Goal: Information Seeking & Learning: Learn about a topic

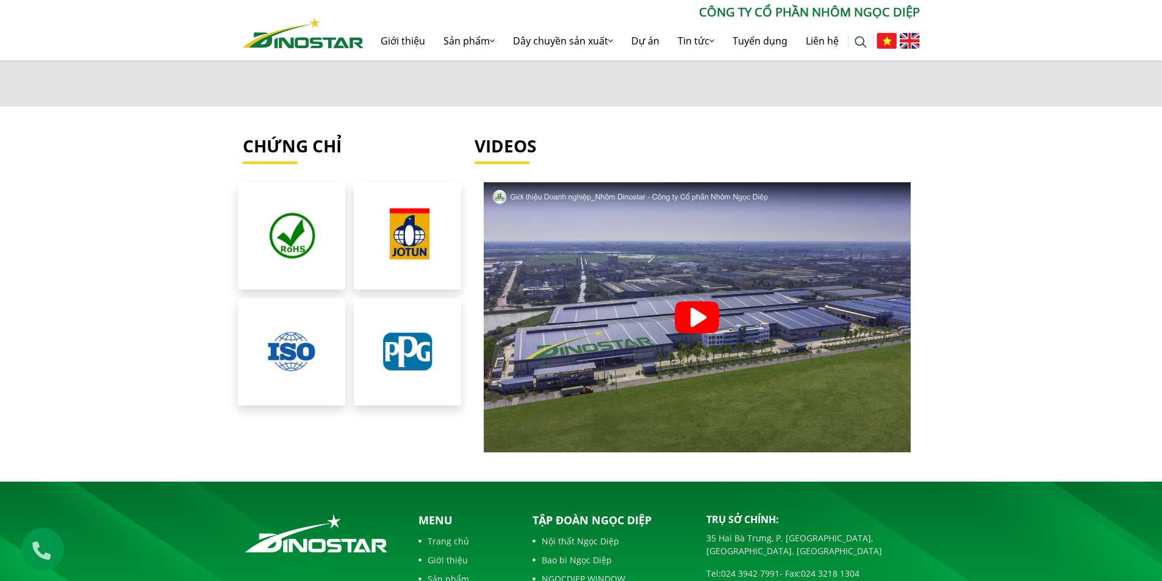
scroll to position [2683, 0]
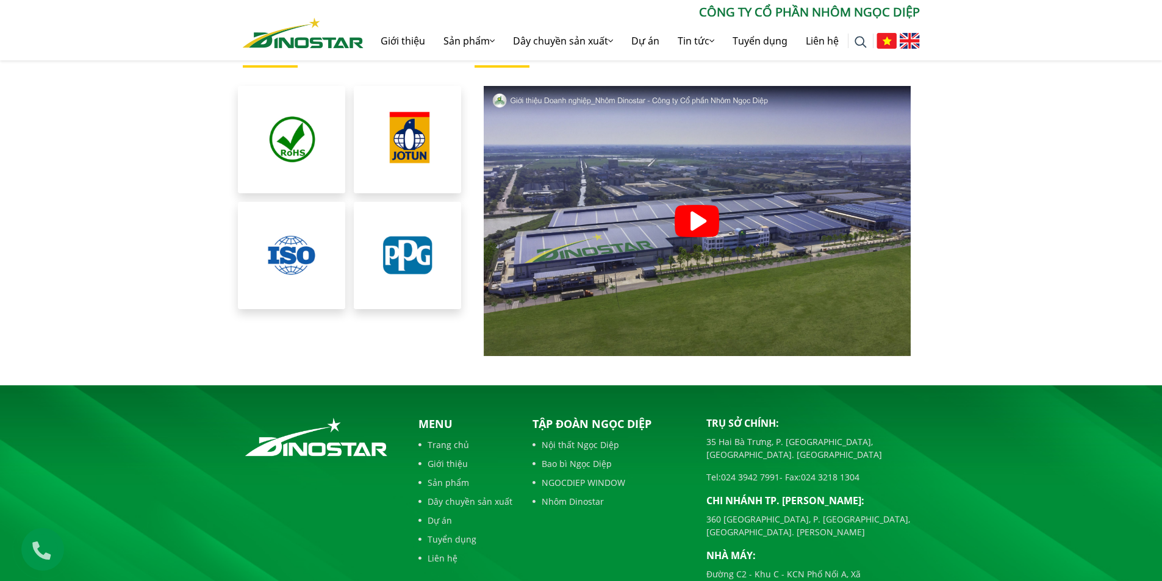
click at [689, 212] on img at bounding box center [697, 221] width 45 height 32
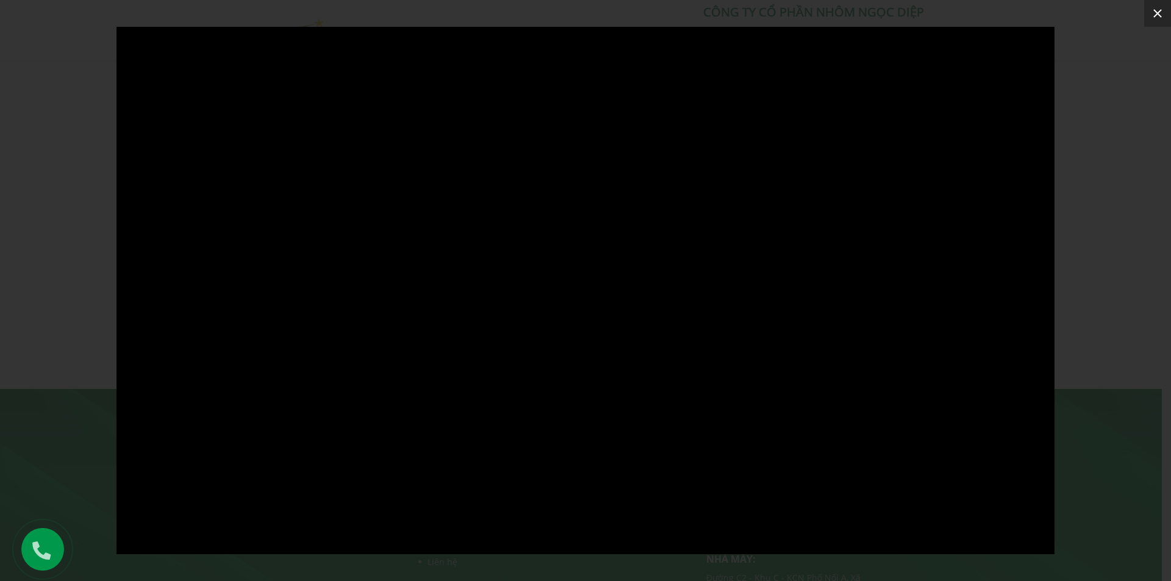
click at [1160, 13] on icon at bounding box center [1157, 13] width 15 height 15
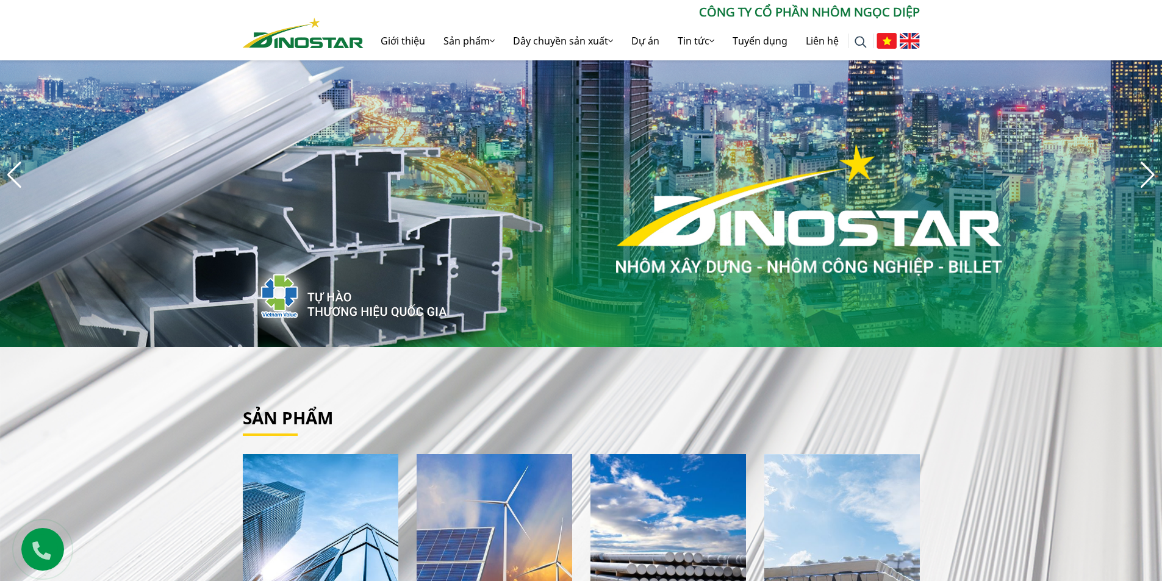
scroll to position [61, 0]
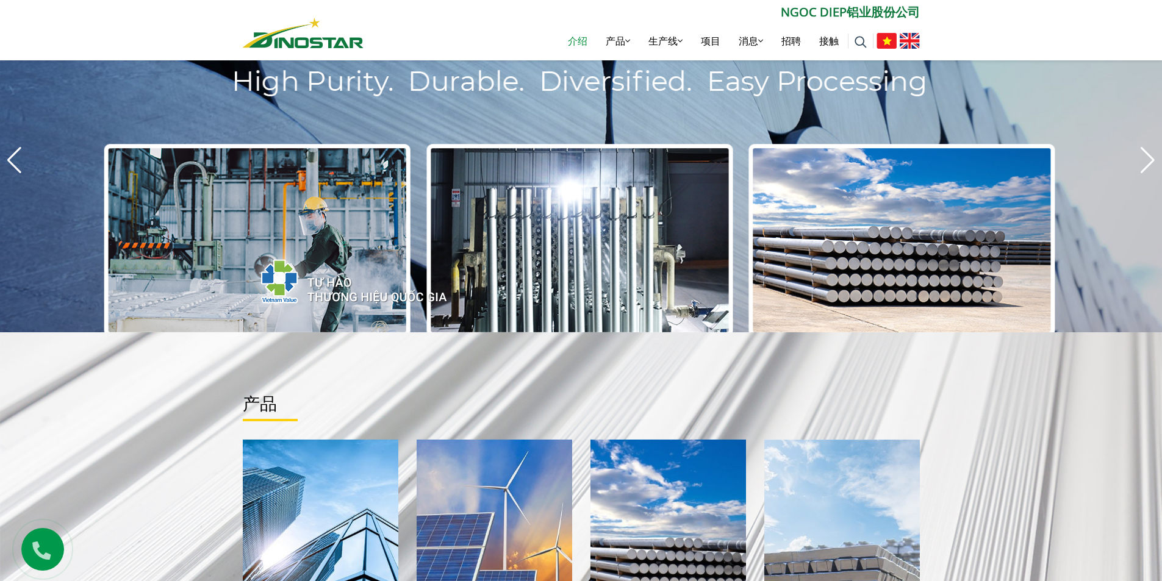
click at [578, 42] on font "介绍" at bounding box center [578, 40] width 20 height 13
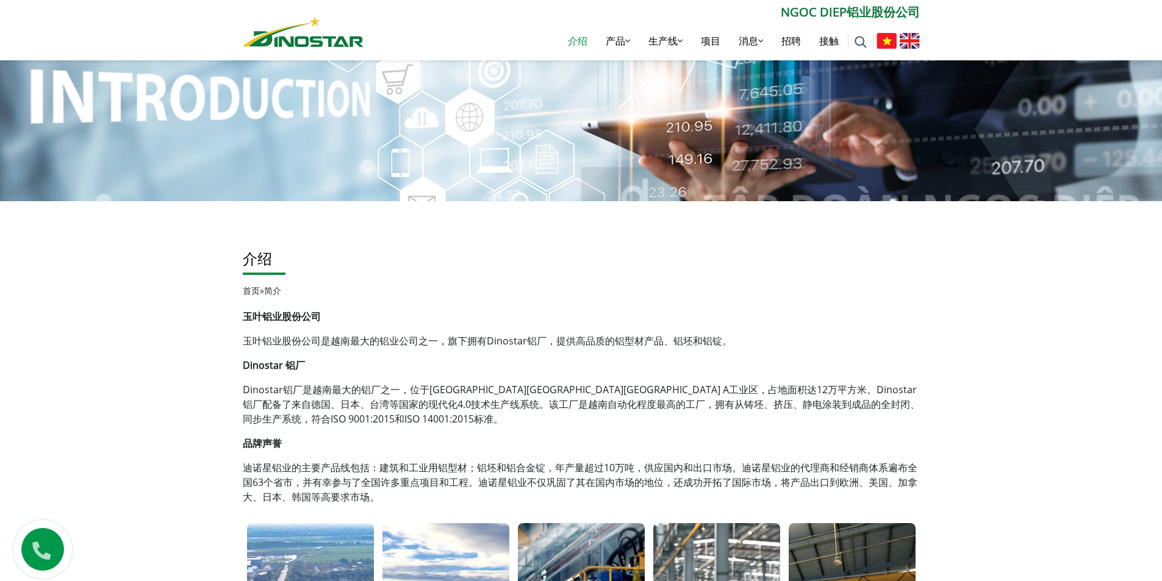
scroll to position [122, 0]
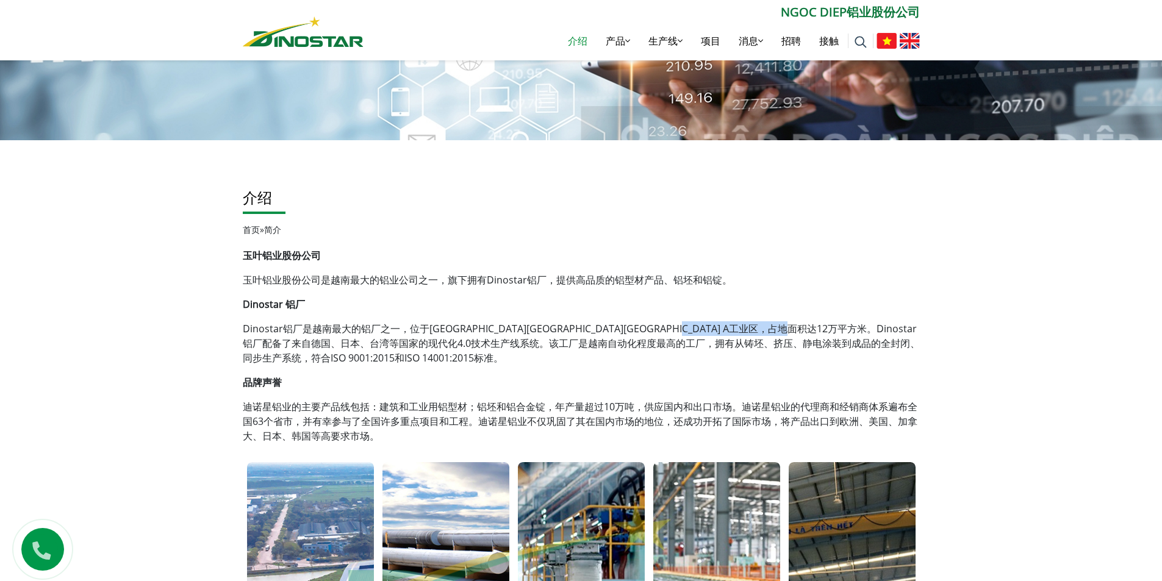
drag, startPoint x: 765, startPoint y: 324, endPoint x: 937, endPoint y: 309, distance: 173.3
click at [857, 242] on div "介绍 首页 » 简介" at bounding box center [581, 211] width 677 height 74
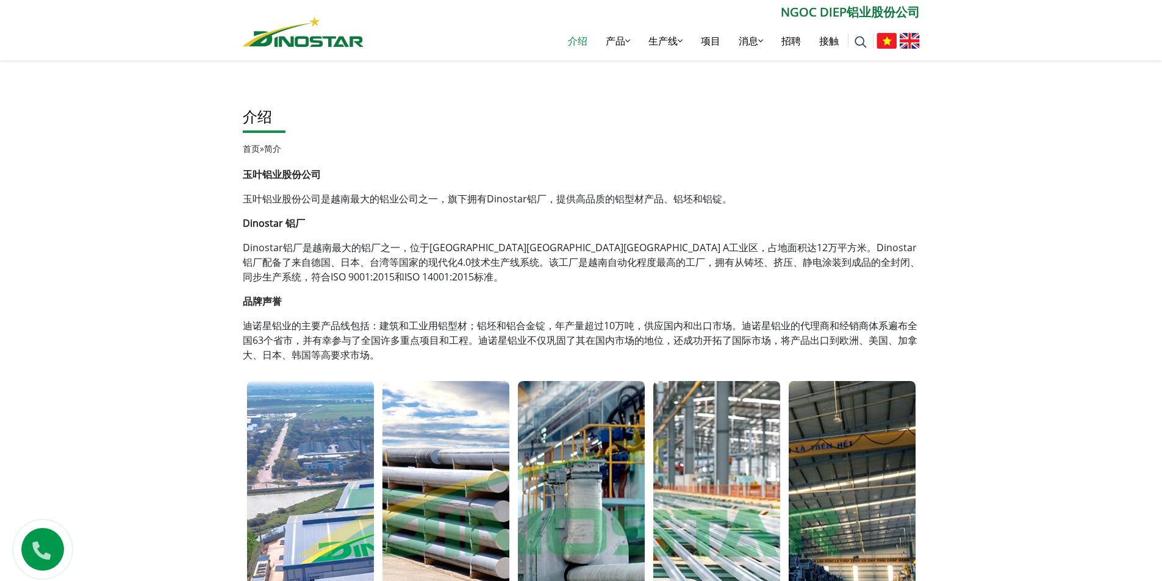
scroll to position [244, 0]
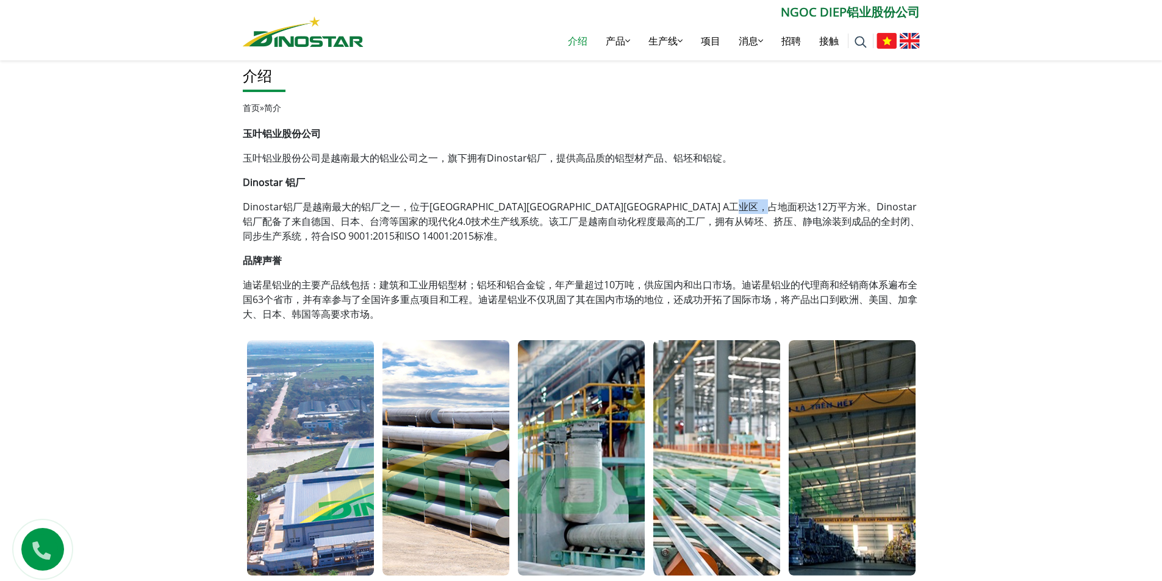
drag, startPoint x: 865, startPoint y: 208, endPoint x: 892, endPoint y: 209, distance: 26.3
click at [892, 209] on font "是越南最大的铝厂之一，位于兴安省文林县Pho Noi A工业区，占地面积达12万平方米。Dinostar铝厂配备了来自德国、日本、台湾等国家的现代化4.0技术…" at bounding box center [581, 221] width 677 height 43
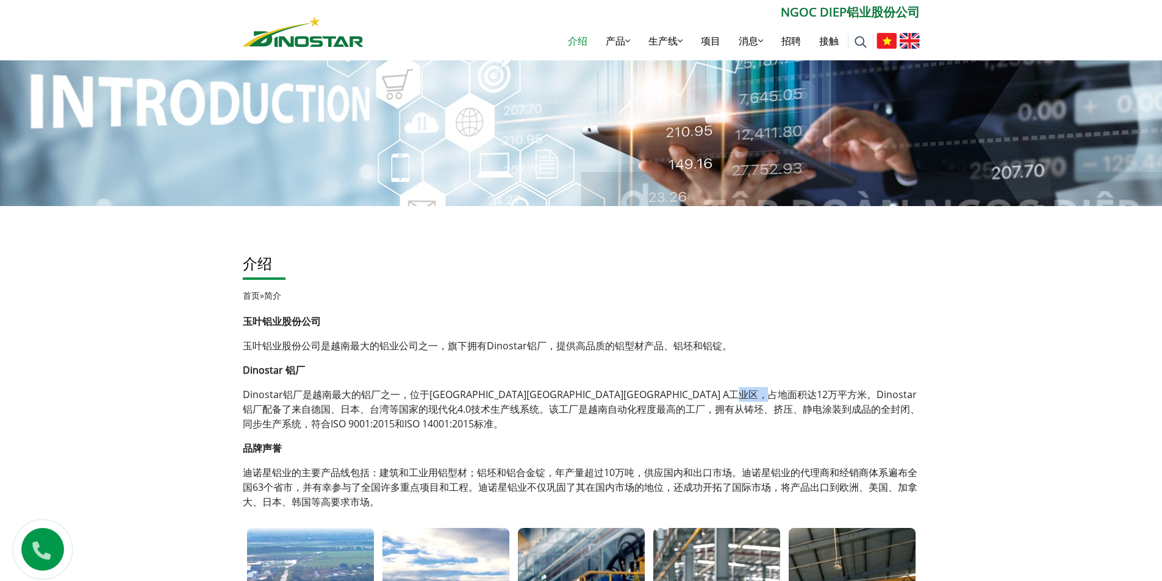
scroll to position [61, 0]
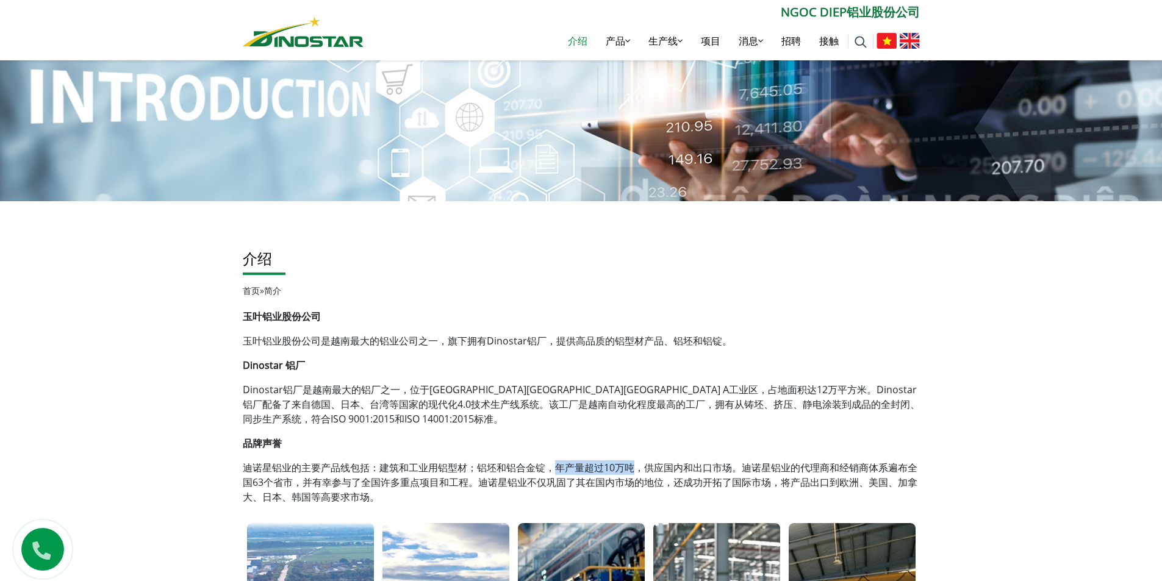
drag, startPoint x: 557, startPoint y: 465, endPoint x: 635, endPoint y: 463, distance: 78.1
click at [635, 463] on font "迪诺星铝业的主要产品线包括：建筑和工业用铝型材；铝坯和铝合金锭，年产量超过10万吨，供应国内和出口市场。迪诺星铝业的代理商和经销商体系遍布全国63个省市，并有…" at bounding box center [580, 482] width 675 height 43
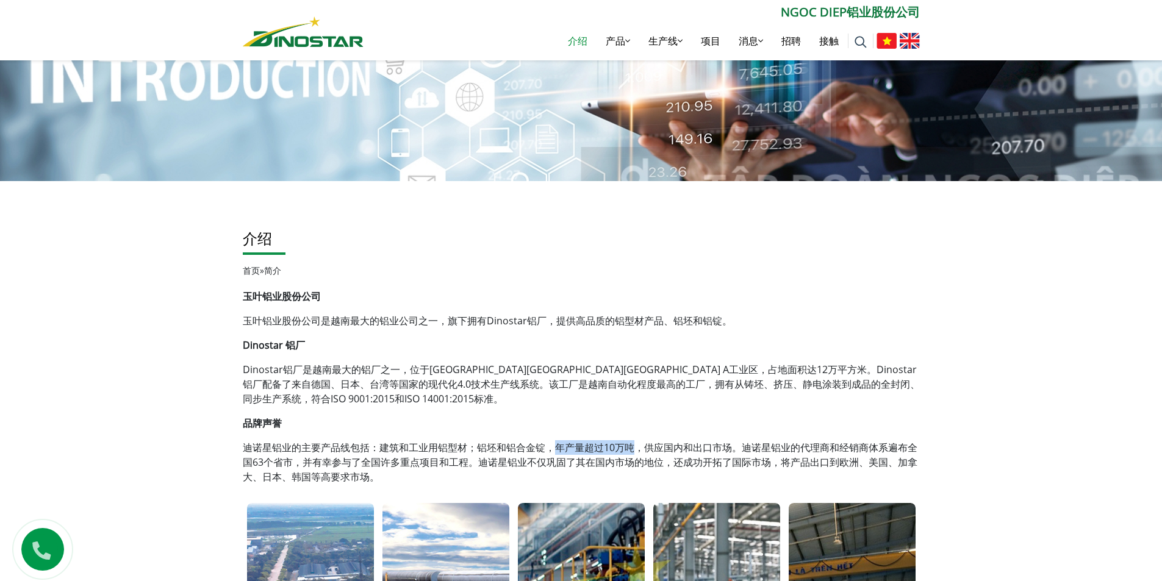
scroll to position [122, 0]
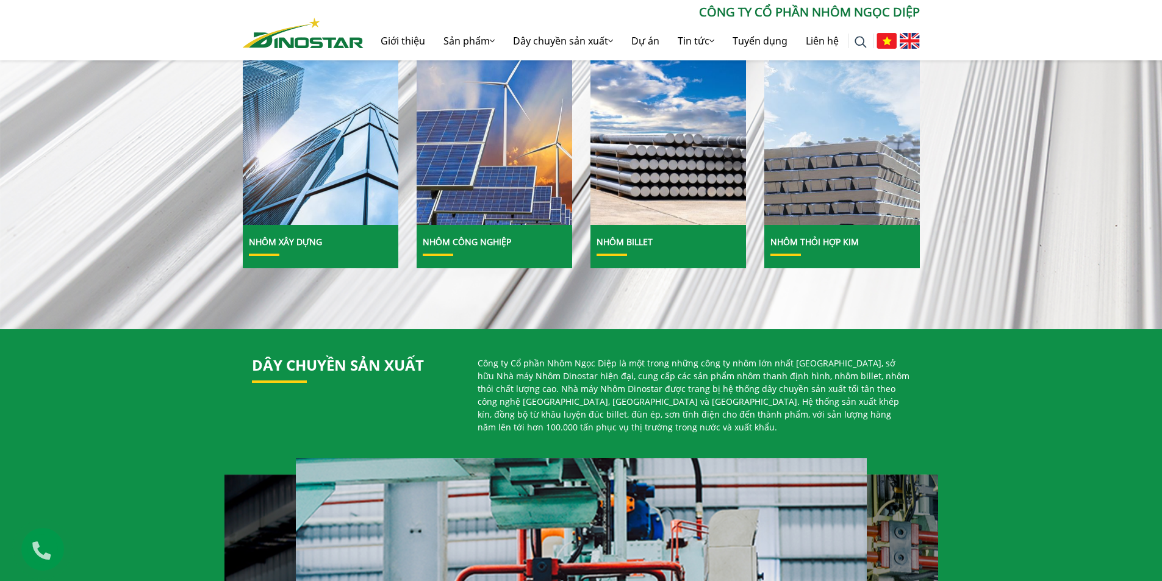
scroll to position [427, 0]
